Goal: Find specific page/section: Find specific page/section

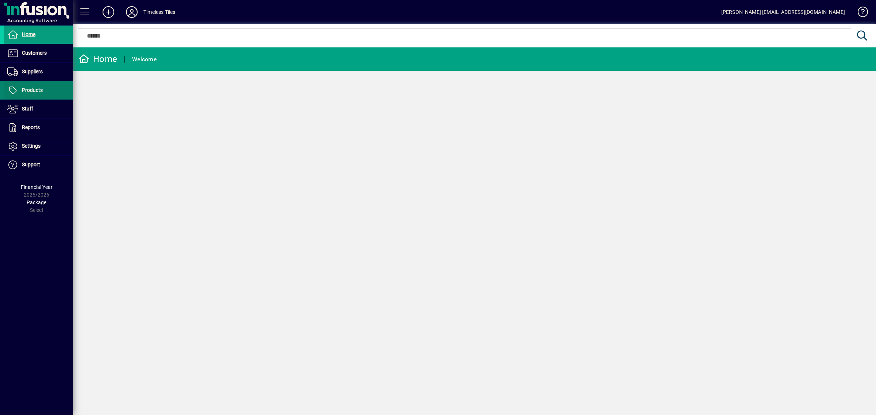
click at [33, 95] on span "Products" at bounding box center [23, 90] width 39 height 9
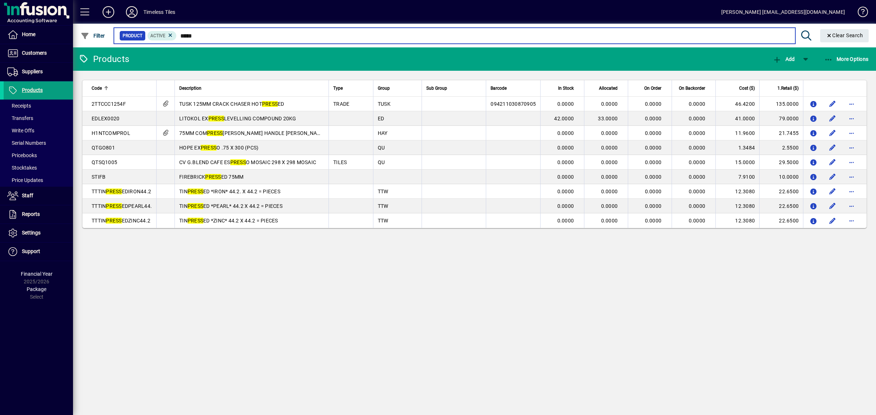
type input "*****"
